Goal: Check status: Check status

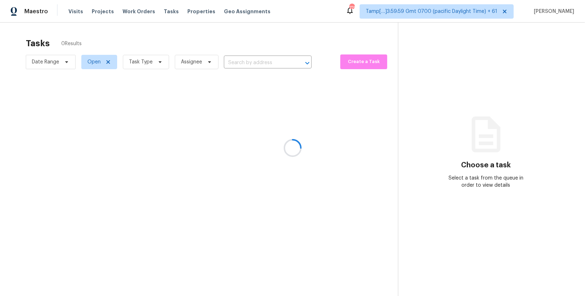
click at [523, 11] on div at bounding box center [292, 148] width 585 height 296
click at [73, 10] on div at bounding box center [292, 148] width 585 height 296
click at [74, 11] on div at bounding box center [292, 148] width 585 height 296
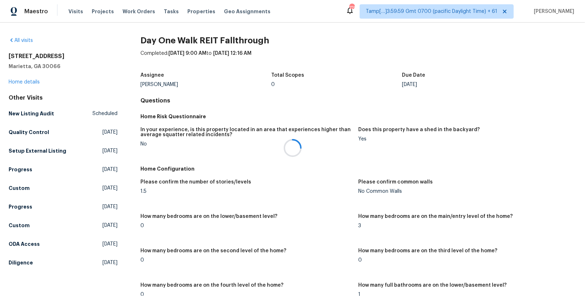
click at [17, 39] on div at bounding box center [292, 148] width 585 height 296
click at [12, 38] on div at bounding box center [292, 148] width 585 height 296
click at [19, 39] on div at bounding box center [292, 148] width 585 height 296
click at [11, 39] on icon at bounding box center [11, 40] width 2 height 4
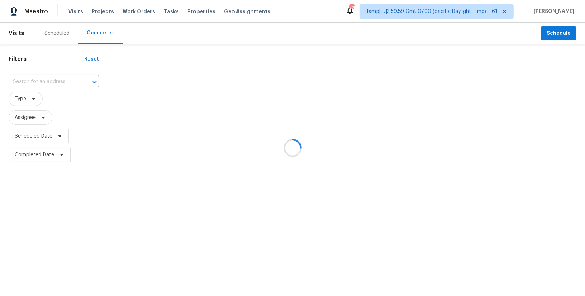
click at [47, 79] on div at bounding box center [292, 148] width 585 height 296
click at [35, 80] on div at bounding box center [292, 148] width 585 height 296
click at [29, 81] on div at bounding box center [292, 148] width 585 height 296
click at [37, 81] on div at bounding box center [292, 148] width 585 height 296
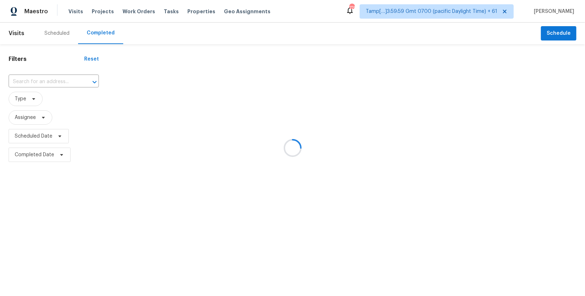
click at [37, 81] on div at bounding box center [292, 148] width 585 height 296
click at [34, 82] on div at bounding box center [292, 148] width 585 height 296
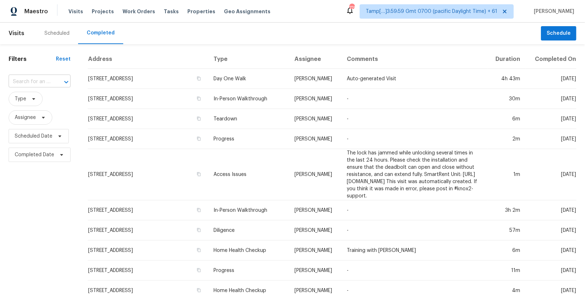
click at [34, 83] on input "text" at bounding box center [30, 81] width 42 height 11
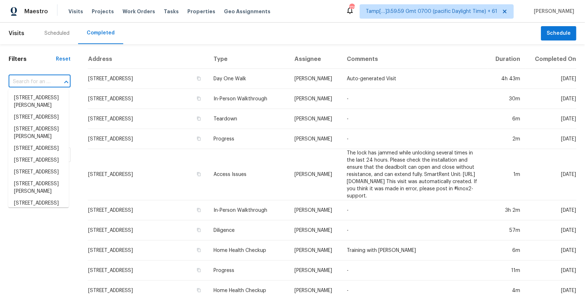
paste input "[STREET_ADDRESS][PERSON_NAME]"
type input "[STREET_ADDRESS][PERSON_NAME]"
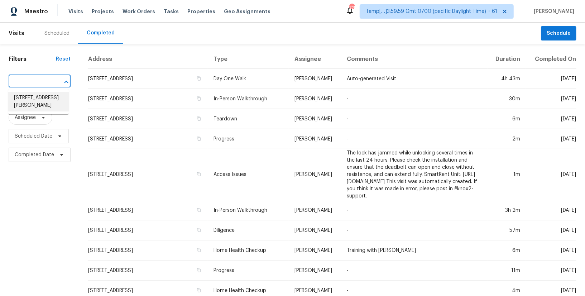
click at [39, 98] on li "[STREET_ADDRESS][PERSON_NAME]" at bounding box center [38, 101] width 61 height 19
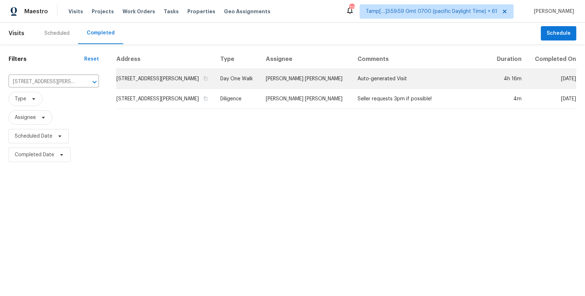
click at [244, 77] on td "Day One Walk" at bounding box center [238, 79] width 46 height 20
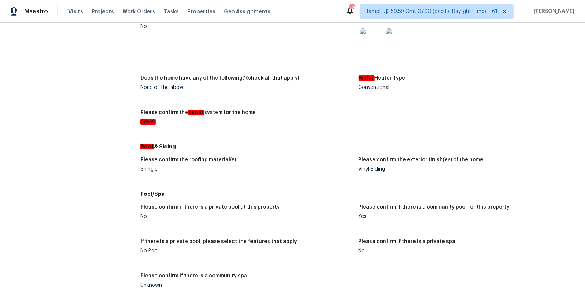
scroll to position [1017, 0]
